Goal: Navigation & Orientation: Find specific page/section

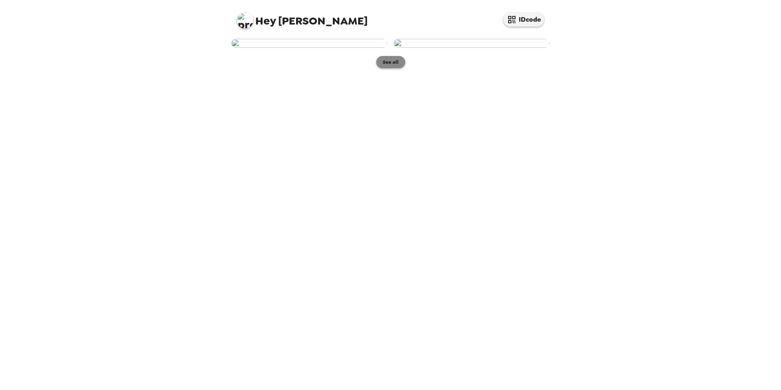
click at [386, 68] on button "See all" at bounding box center [390, 62] width 29 height 12
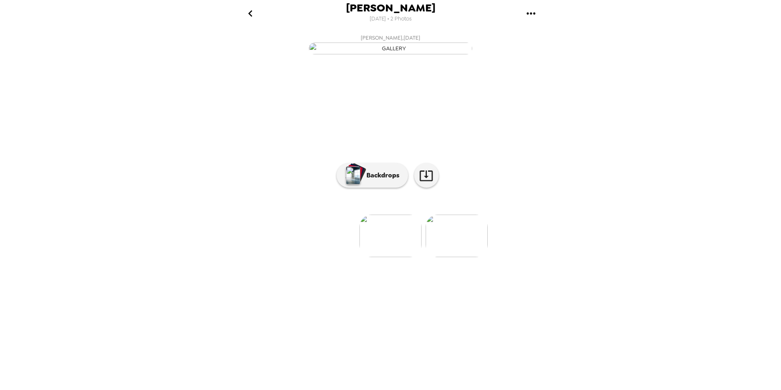
click at [394, 232] on img at bounding box center [457, 236] width 62 height 42
click at [380, 180] on p "Backdrops" at bounding box center [380, 175] width 37 height 10
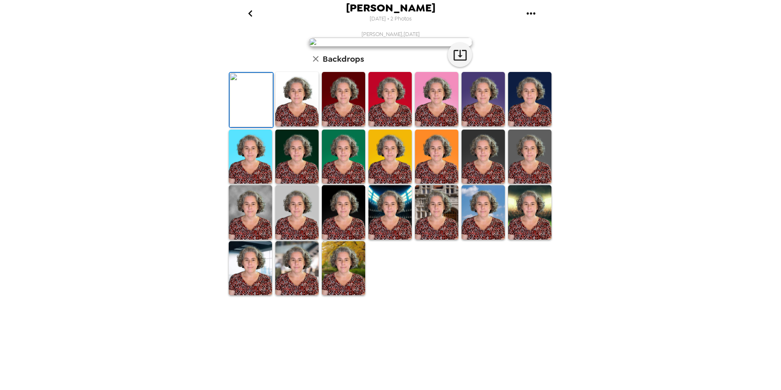
click at [327, 126] on img at bounding box center [343, 99] width 43 height 54
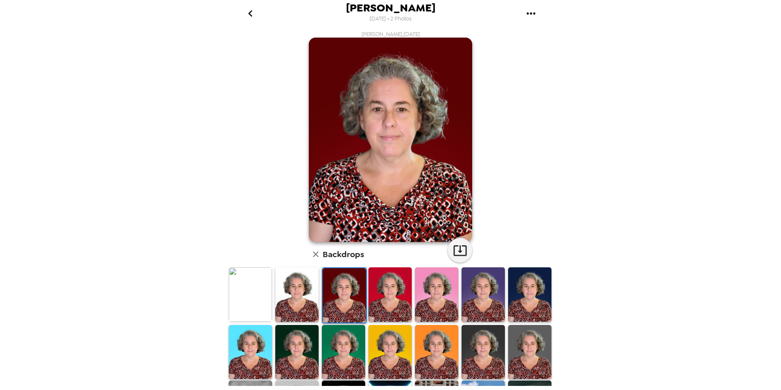
click at [378, 232] on img at bounding box center [390, 294] width 43 height 54
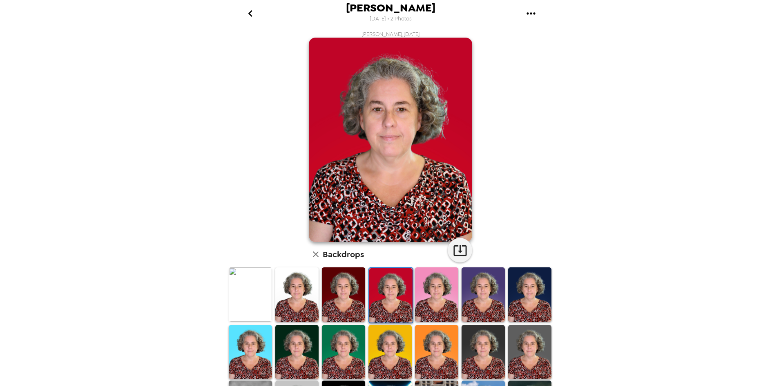
click at [394, 232] on img at bounding box center [436, 294] width 43 height 54
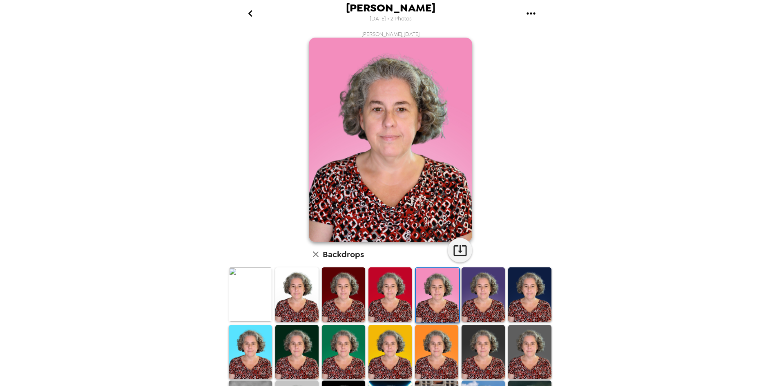
click at [394, 232] on img at bounding box center [483, 294] width 43 height 54
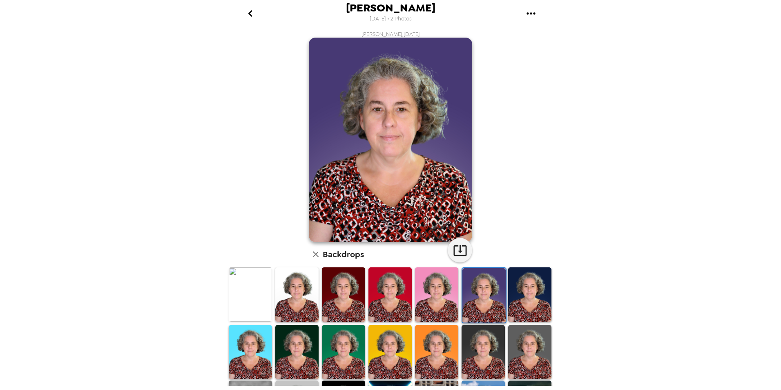
click at [394, 232] on img at bounding box center [529, 294] width 43 height 54
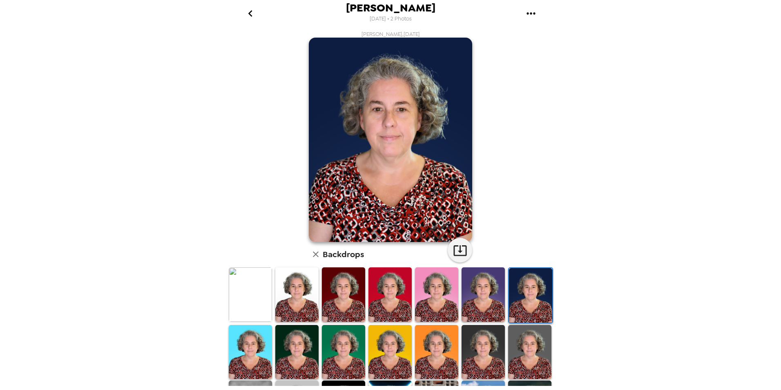
click at [394, 232] on img at bounding box center [483, 294] width 43 height 54
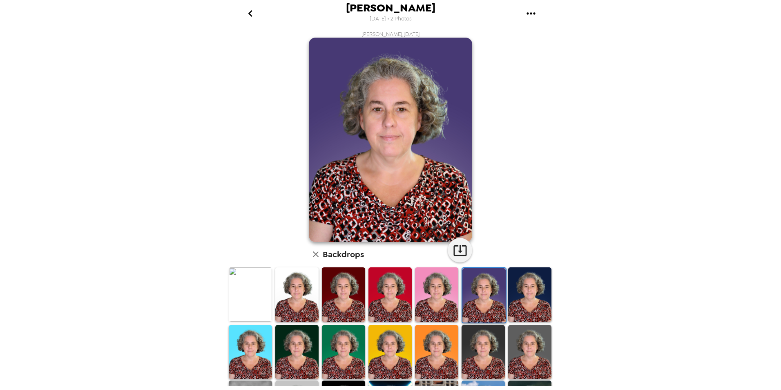
click at [394, 232] on img at bounding box center [529, 294] width 43 height 54
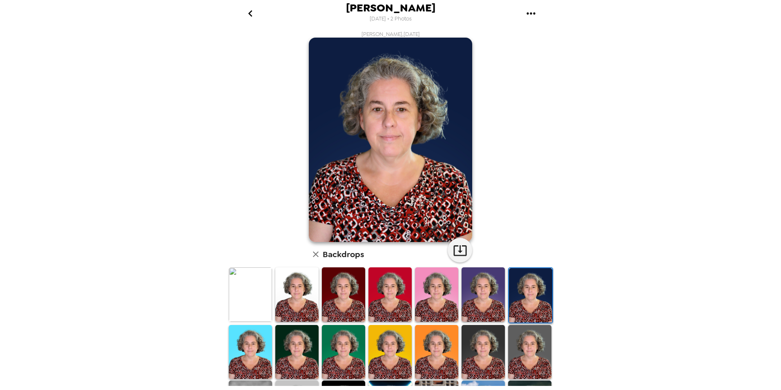
click at [255, 232] on img at bounding box center [250, 352] width 43 height 54
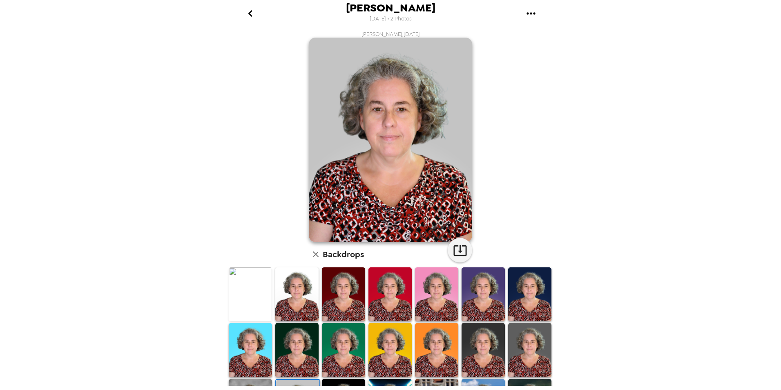
scroll to position [19, 0]
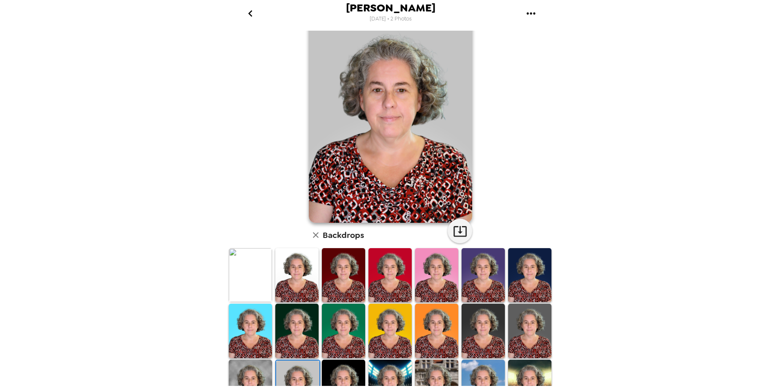
click at [351, 372] on img at bounding box center [343, 387] width 43 height 54
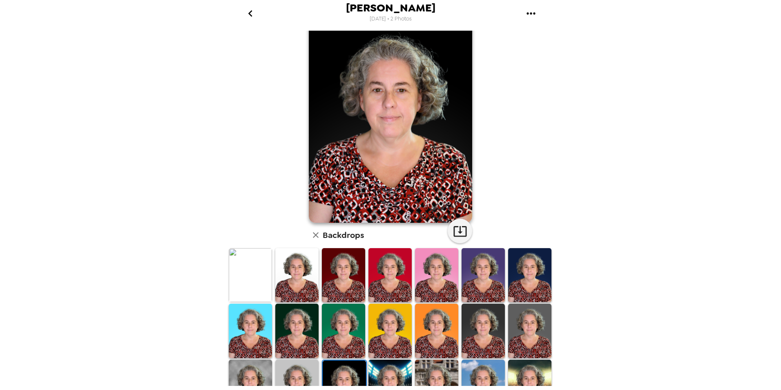
click at [390, 373] on img at bounding box center [390, 387] width 43 height 54
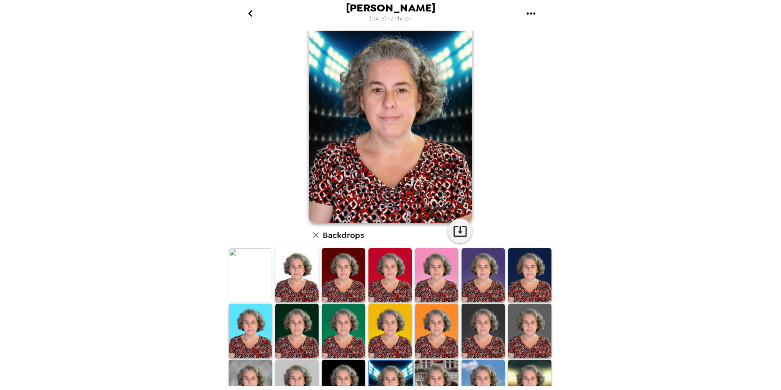
click at [446, 370] on img at bounding box center [436, 387] width 43 height 54
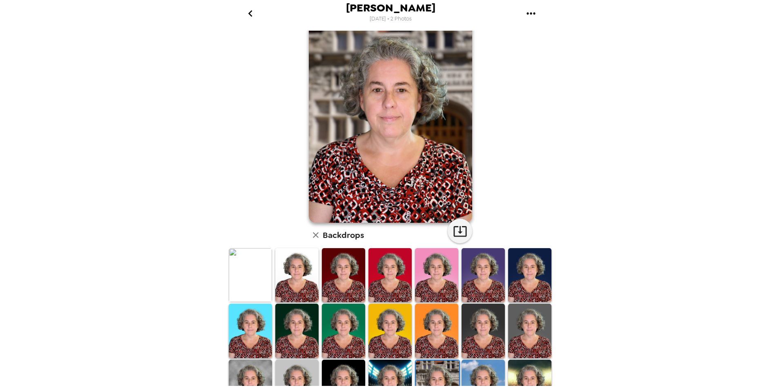
click at [477, 368] on img at bounding box center [483, 387] width 43 height 54
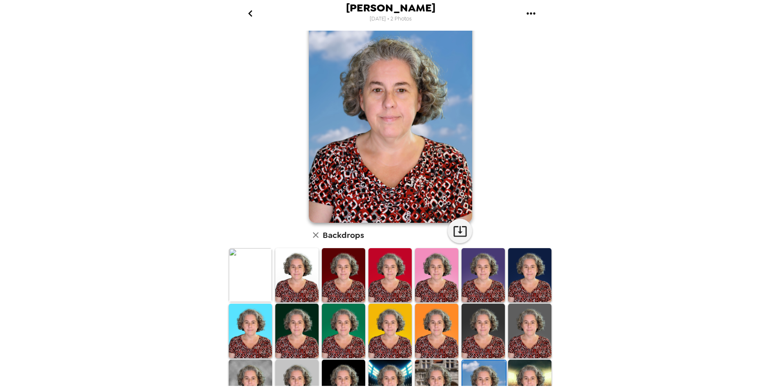
click at [517, 368] on img at bounding box center [529, 387] width 43 height 54
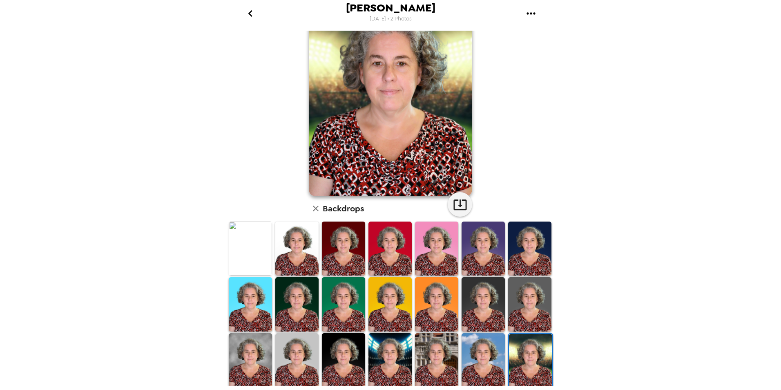
scroll to position [60, 0]
